Goal: Browse casually

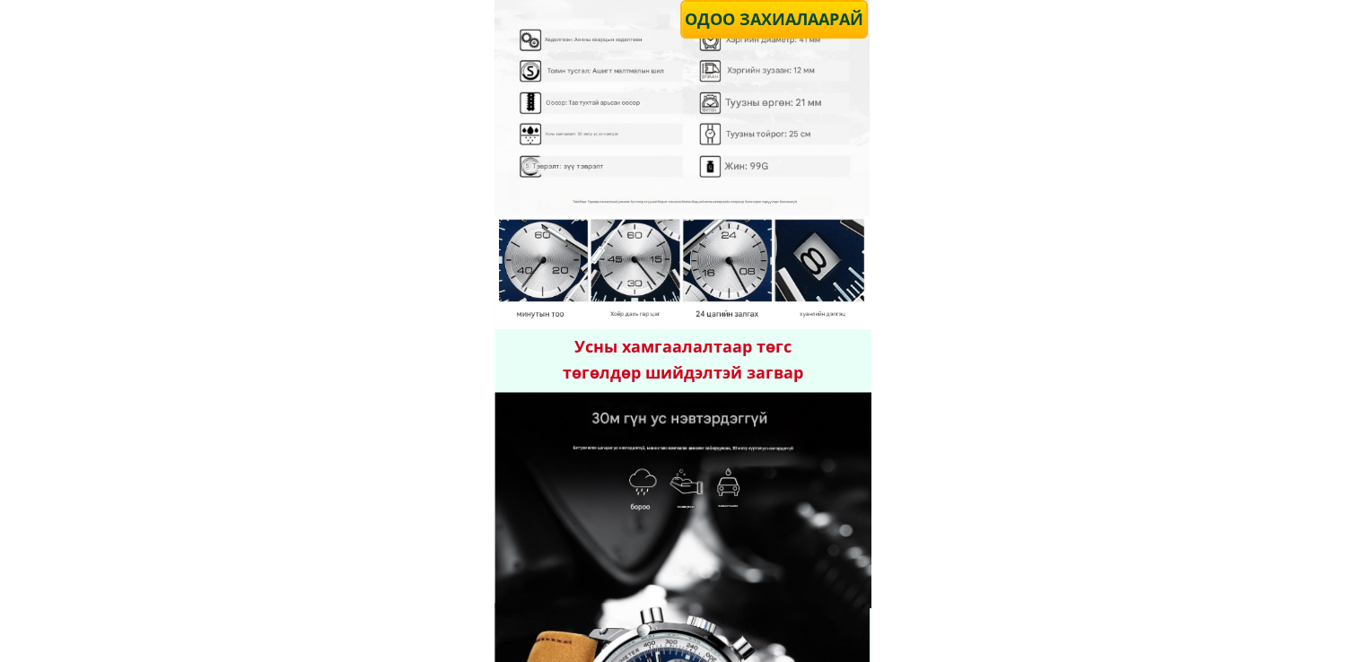
scroll to position [1585, 0]
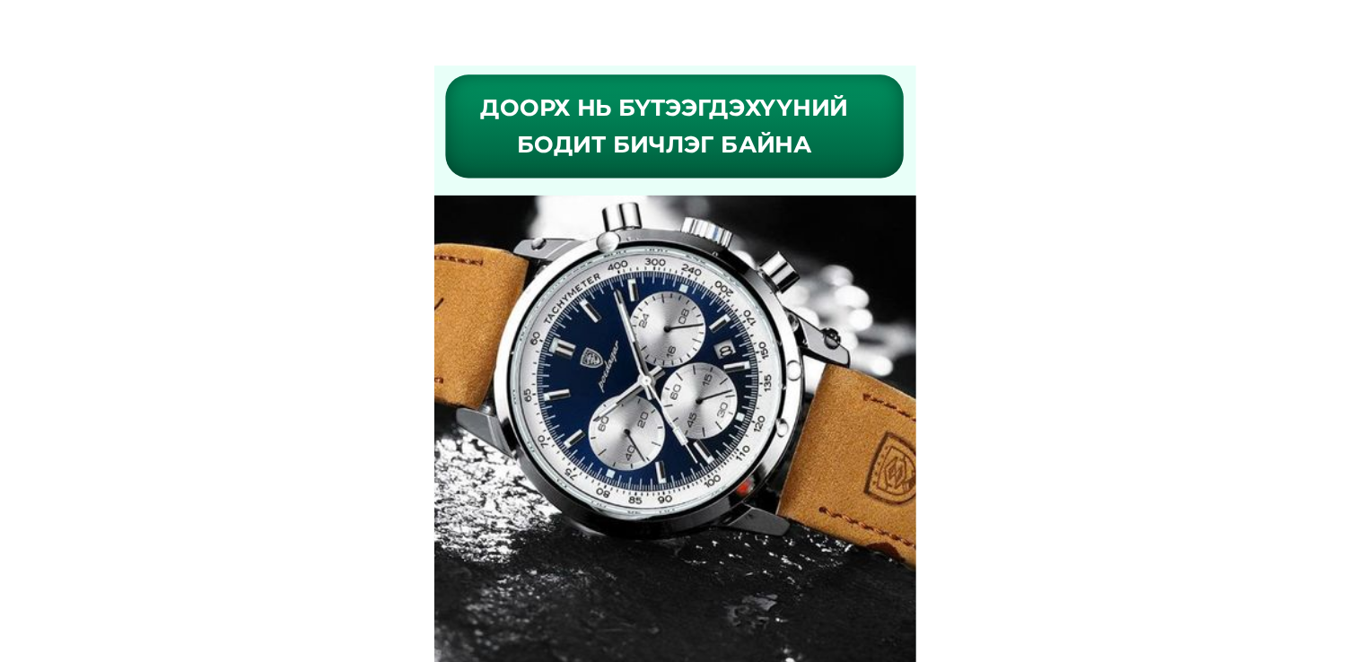
scroll to position [4063, 0]
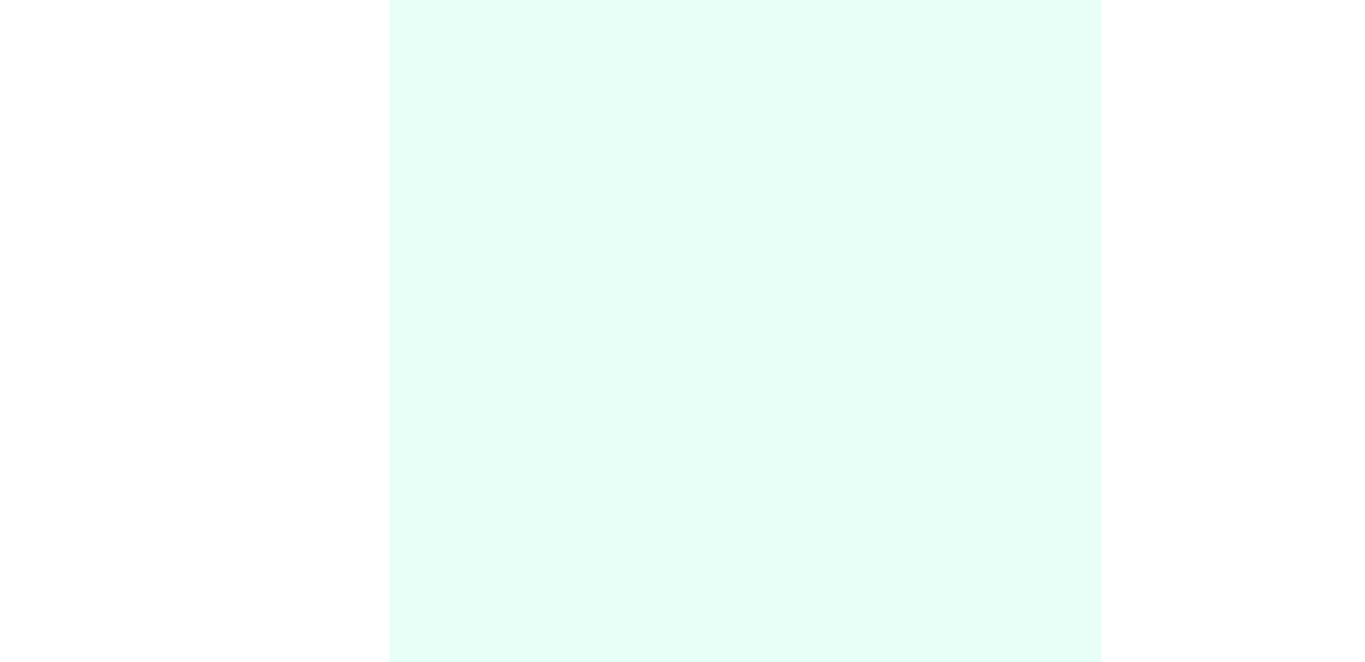
scroll to position [1372, 0]
